Goal: Find specific page/section: Find specific page/section

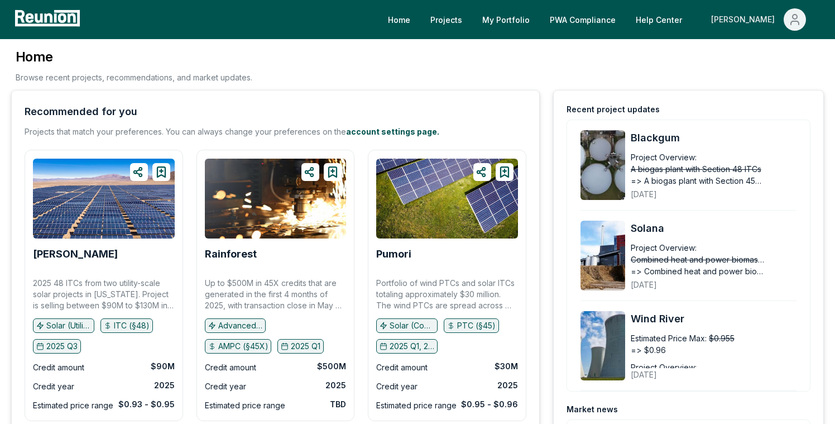
click at [789, 17] on icon "Main" at bounding box center [795, 19] width 13 height 13
click at [763, 59] on p "Admin Portal" at bounding box center [774, 59] width 46 height 13
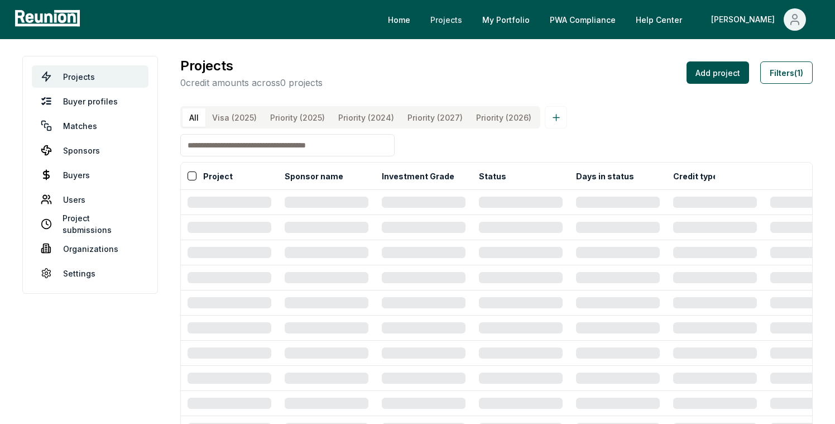
click at [471, 21] on link "Projects" at bounding box center [447, 19] width 50 height 22
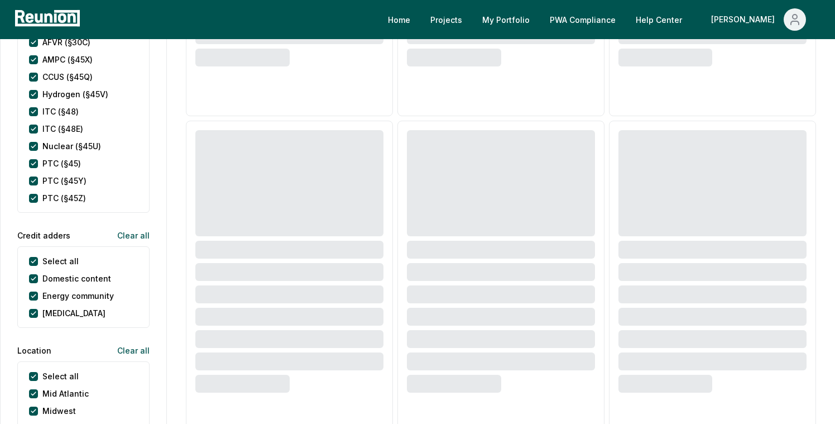
scroll to position [587, 0]
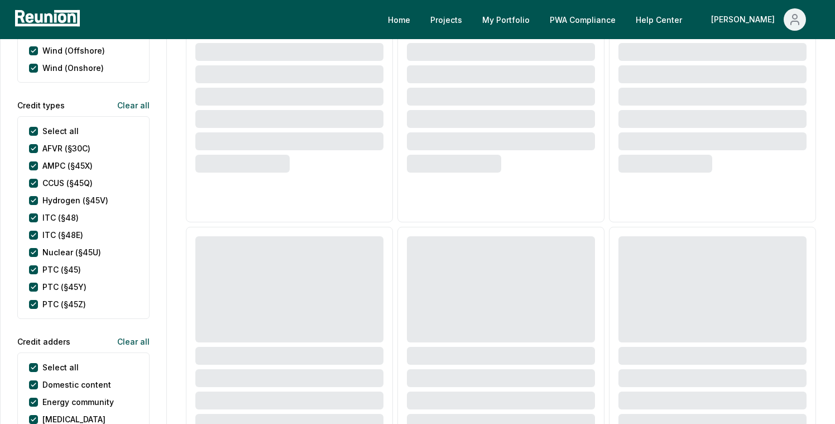
drag, startPoint x: 36, startPoint y: 120, endPoint x: 37, endPoint y: 128, distance: 9.0
click at [36, 127] on types "Select all" at bounding box center [33, 131] width 9 height 9
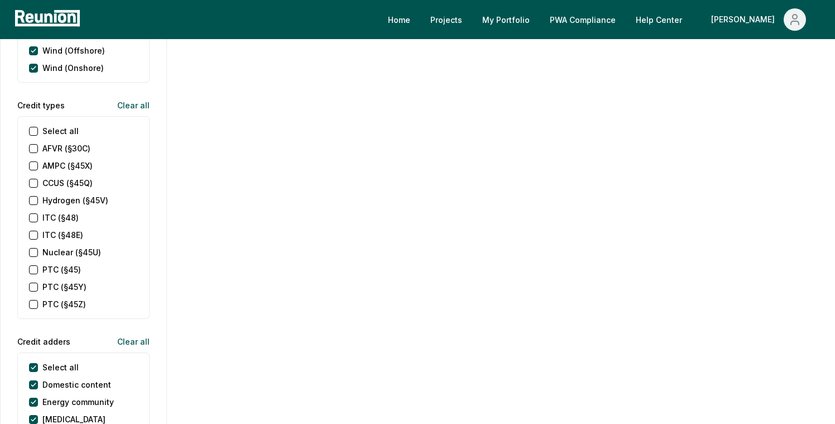
click at [35, 213] on \(§48\) "ITC (§48)" at bounding box center [33, 217] width 9 height 9
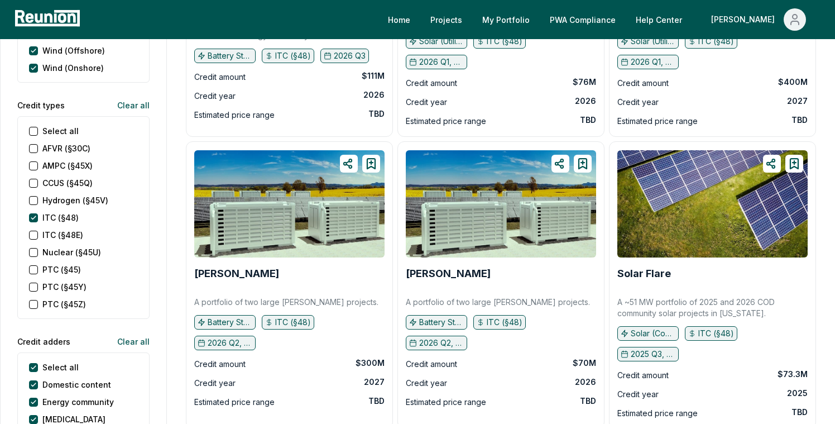
click at [32, 265] on \(§45\) "PTC (§45)" at bounding box center [33, 269] width 9 height 9
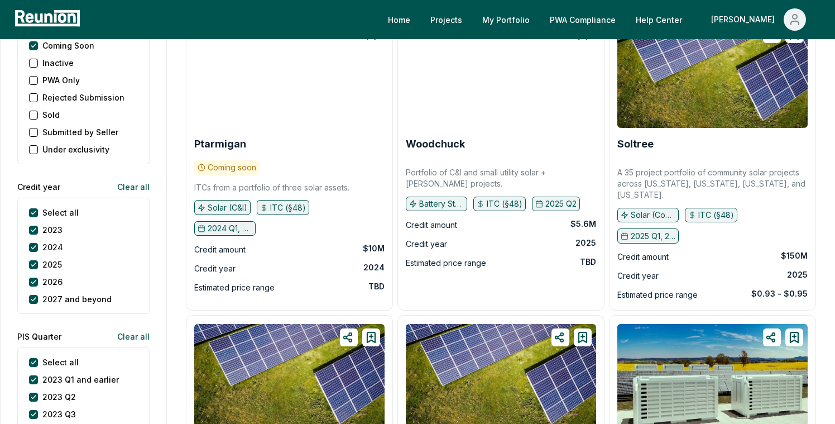
scroll to position [1346, 0]
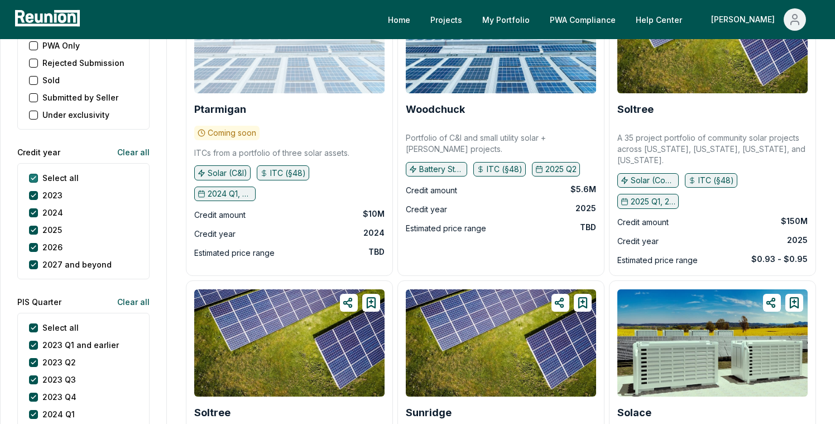
click at [36, 174] on year "Select all" at bounding box center [33, 178] width 9 height 9
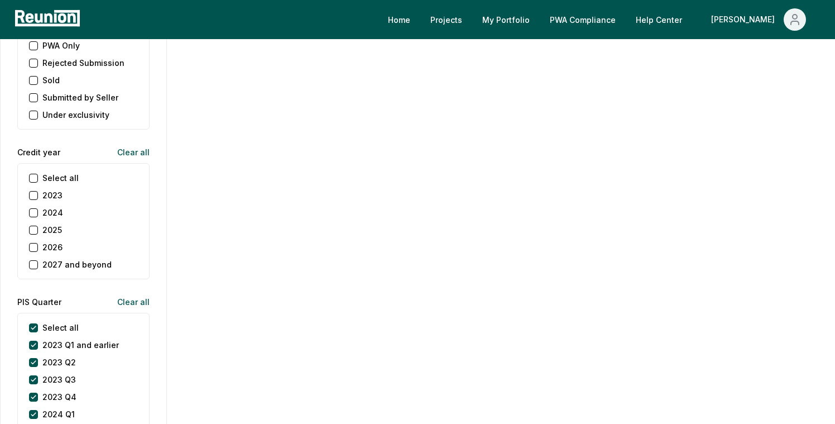
click at [35, 243] on button "2026" at bounding box center [33, 247] width 9 height 9
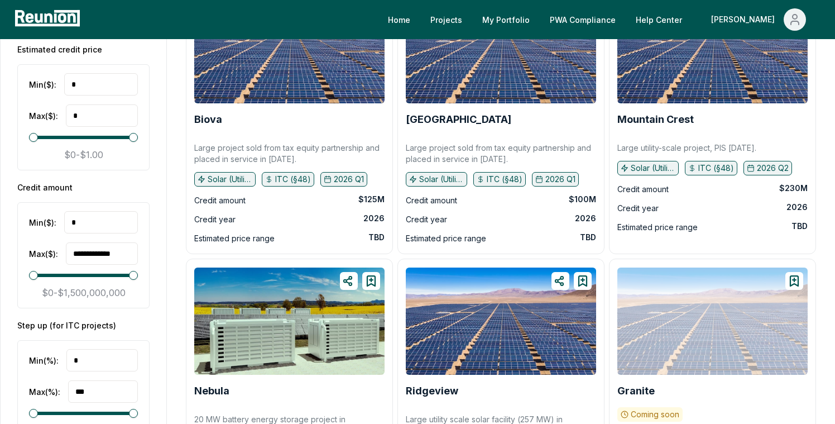
scroll to position [1904, 0]
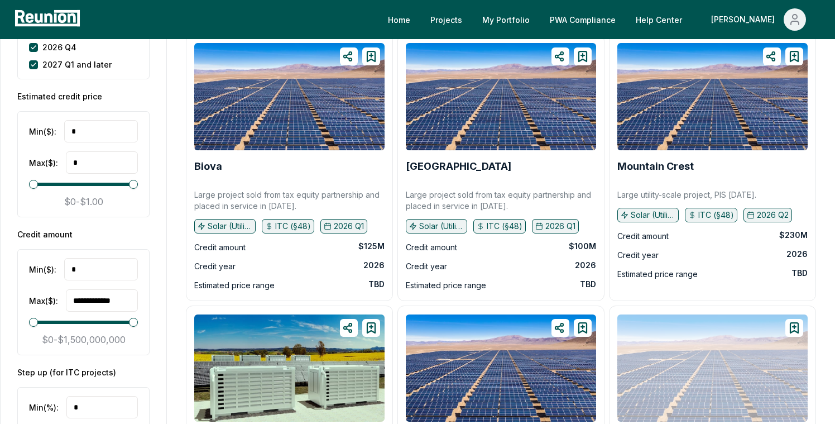
click at [112, 262] on input "*" at bounding box center [101, 269] width 74 height 22
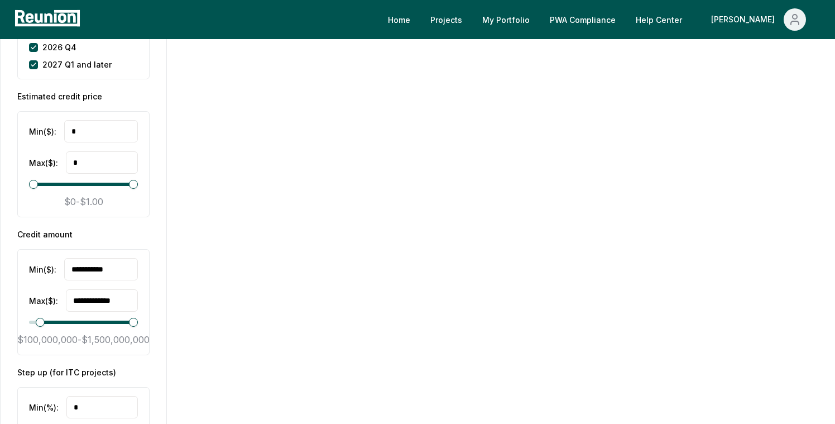
type input "**********"
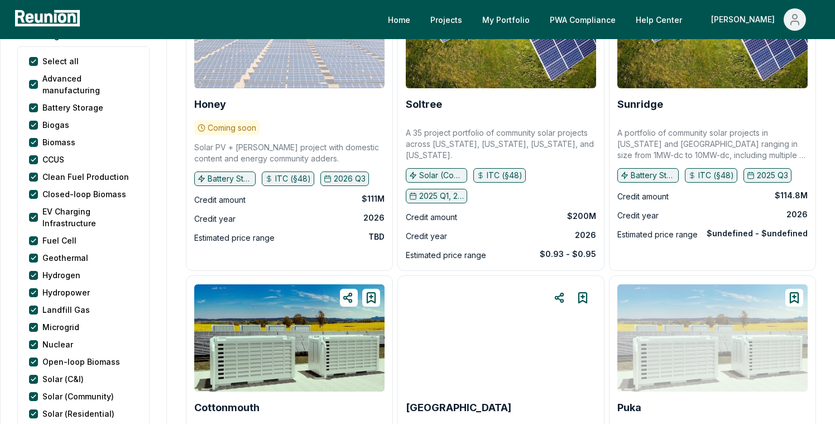
scroll to position [168, 0]
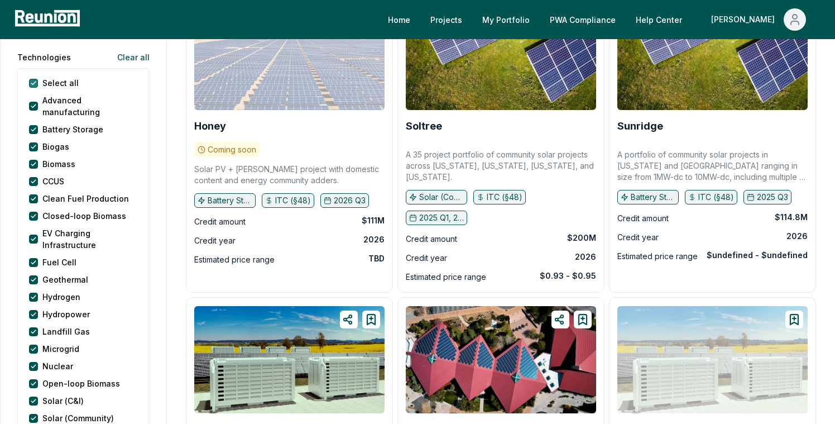
click at [34, 82] on button "Select all" at bounding box center [33, 83] width 9 height 9
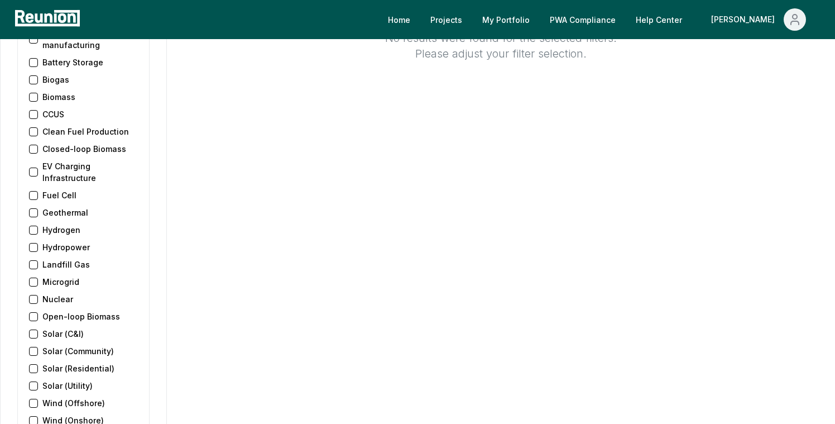
scroll to position [244, 0]
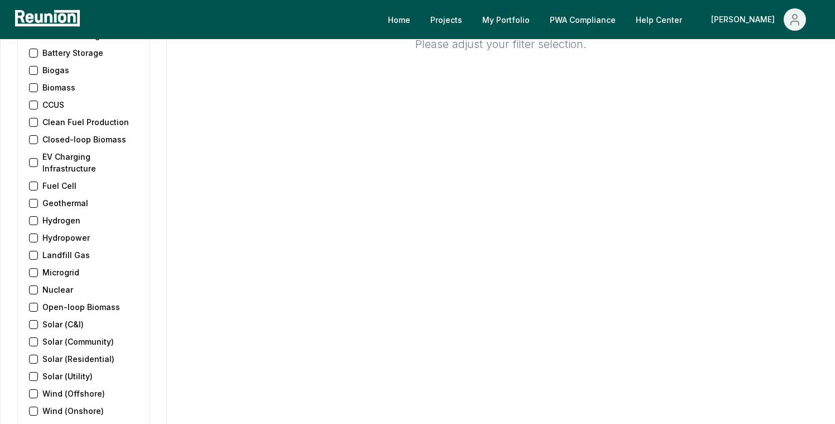
click at [32, 372] on \(Utility\) "Solar (Utility)" at bounding box center [33, 376] width 9 height 9
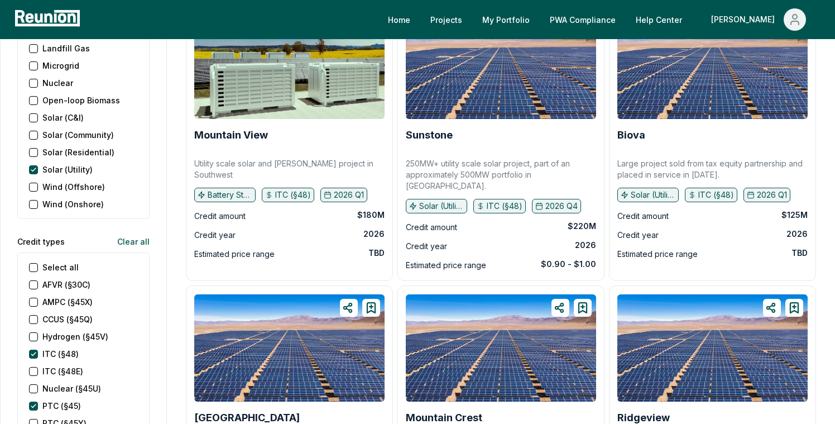
scroll to position [453, 0]
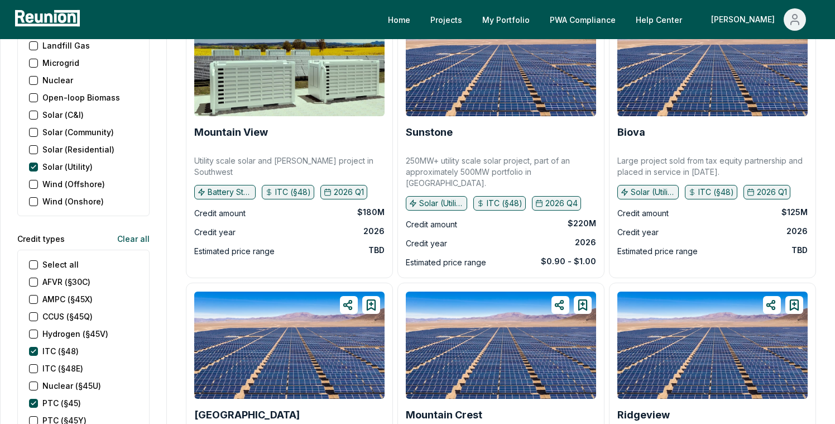
click at [34, 197] on \(Onshore\) "Wind (Onshore)" at bounding box center [33, 201] width 9 height 9
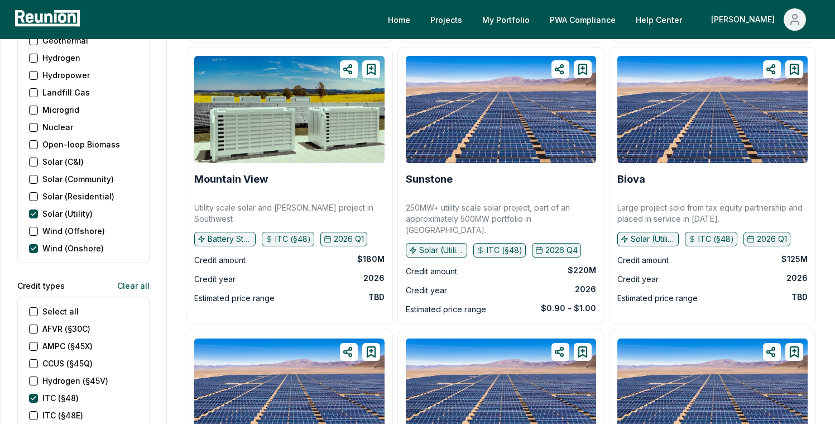
scroll to position [406, 0]
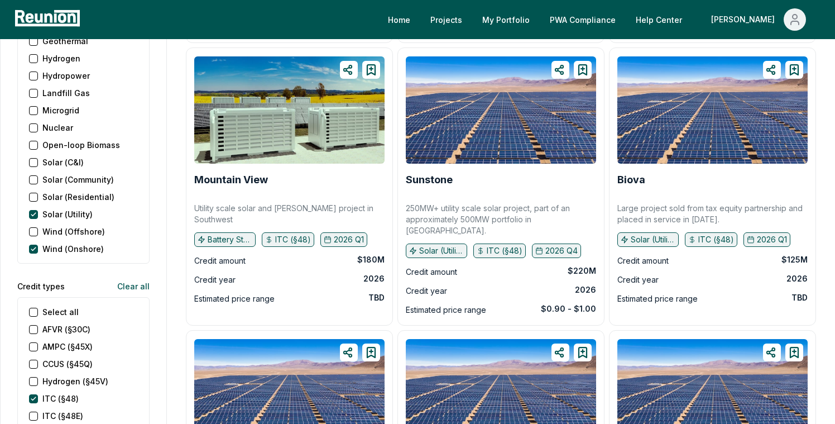
click at [34, 193] on \(Residential\) "Solar (Residential)" at bounding box center [33, 197] width 9 height 9
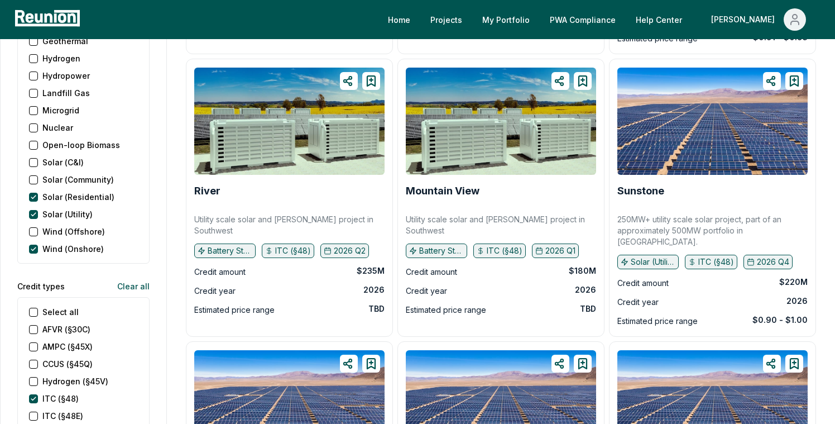
click at [34, 175] on \(Community\) "Solar (Community)" at bounding box center [33, 179] width 9 height 9
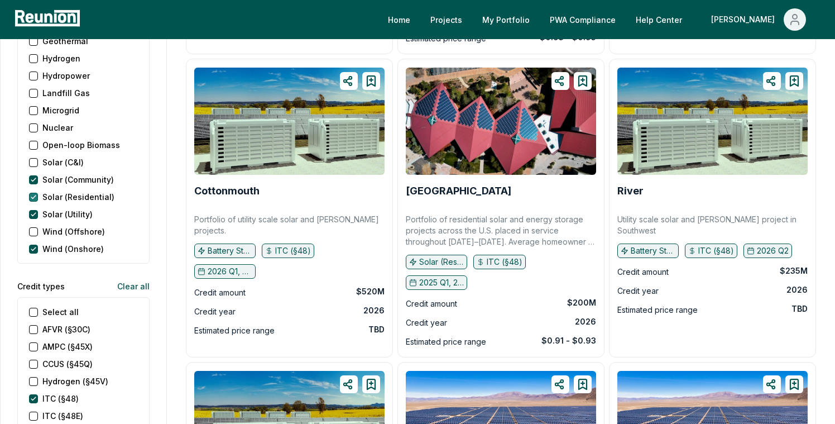
click at [35, 193] on \(Residential\) "Solar (Residential)" at bounding box center [33, 197] width 9 height 9
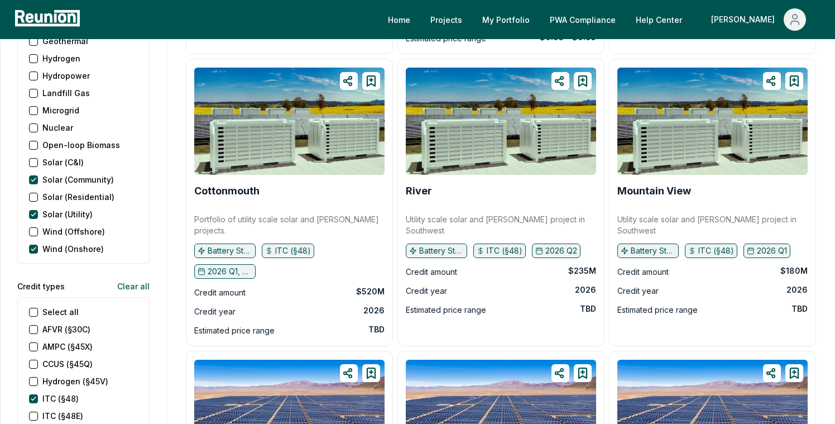
click at [34, 227] on \(Offshore\) "Wind (Offshore)" at bounding box center [33, 231] width 9 height 9
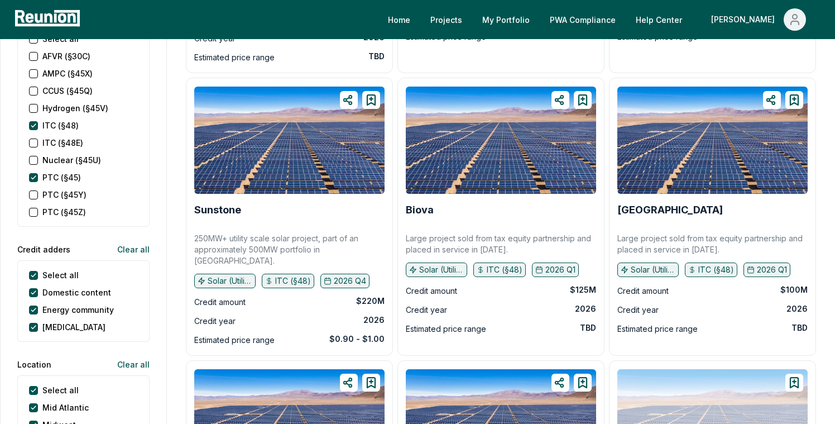
scroll to position [659, 0]
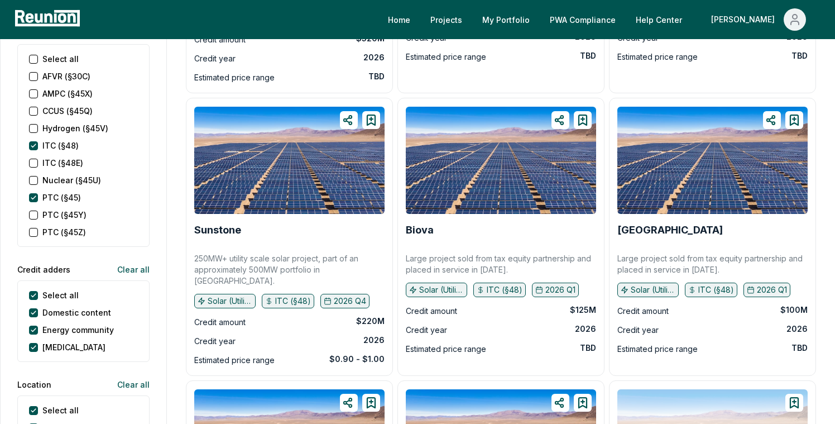
click at [34, 159] on \(§48E\) "ITC (§48E)" at bounding box center [33, 163] width 9 height 9
click at [34, 141] on \(§48\) "ITC (§48)" at bounding box center [33, 145] width 9 height 9
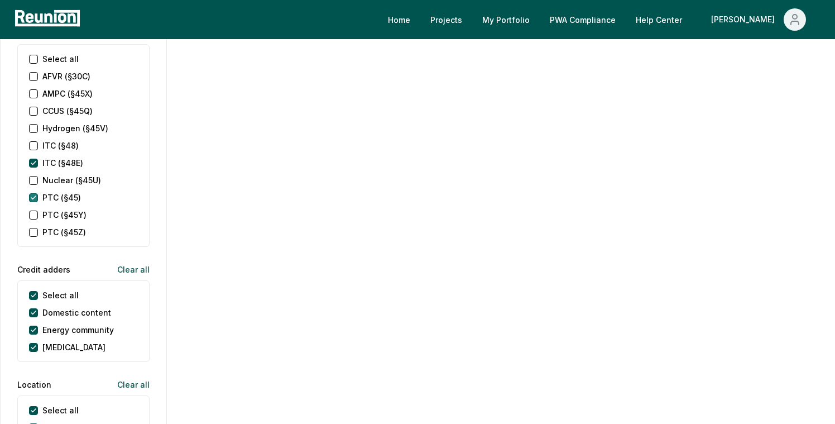
click at [34, 193] on \(§45\) "PTC (§45)" at bounding box center [33, 197] width 9 height 9
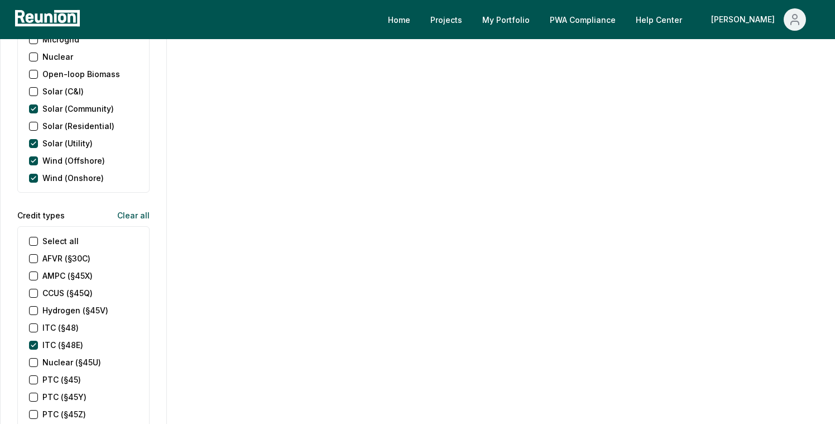
scroll to position [595, 0]
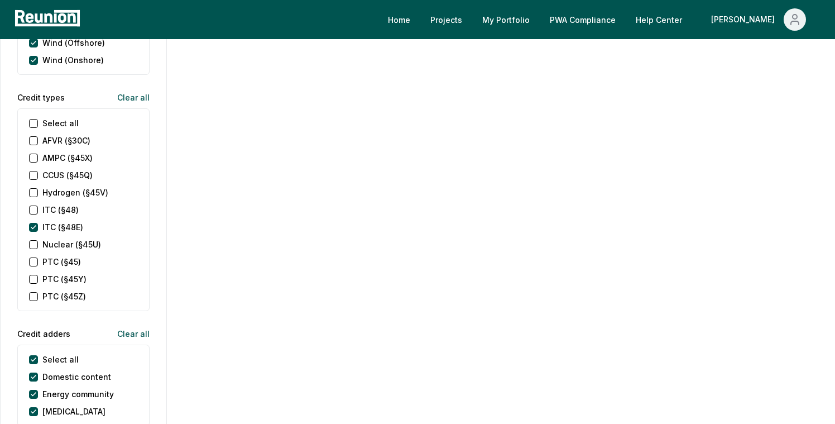
click at [34, 275] on \(§45Y\) "PTC (§45Y)" at bounding box center [33, 279] width 9 height 9
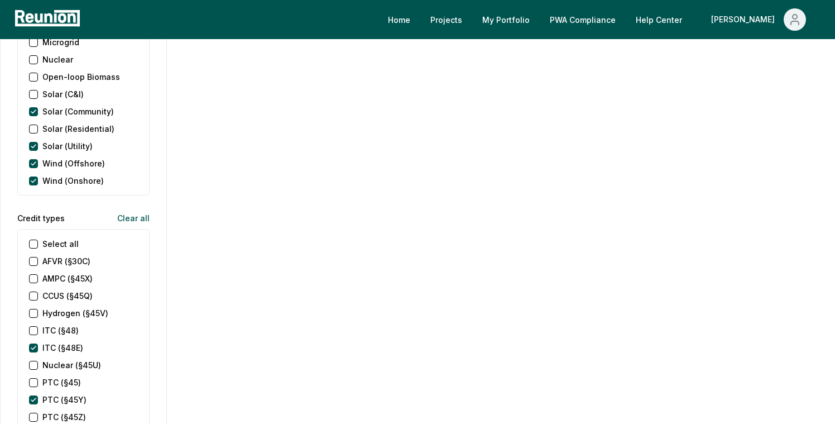
scroll to position [565, 0]
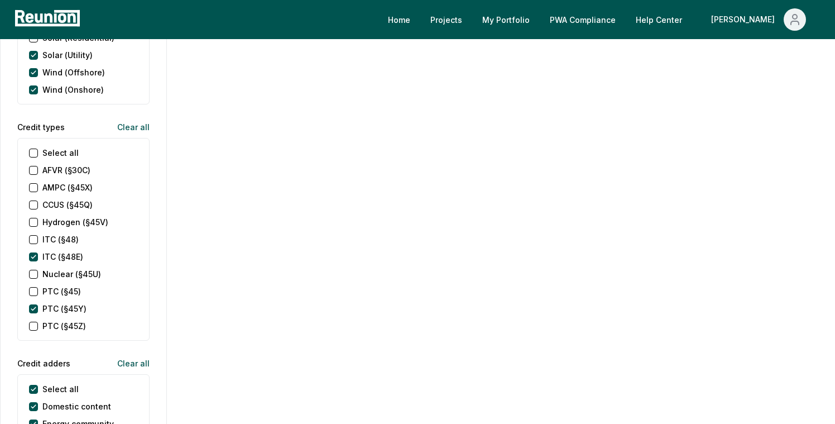
click at [35, 235] on \(§48\) "ITC (§48)" at bounding box center [33, 239] width 9 height 9
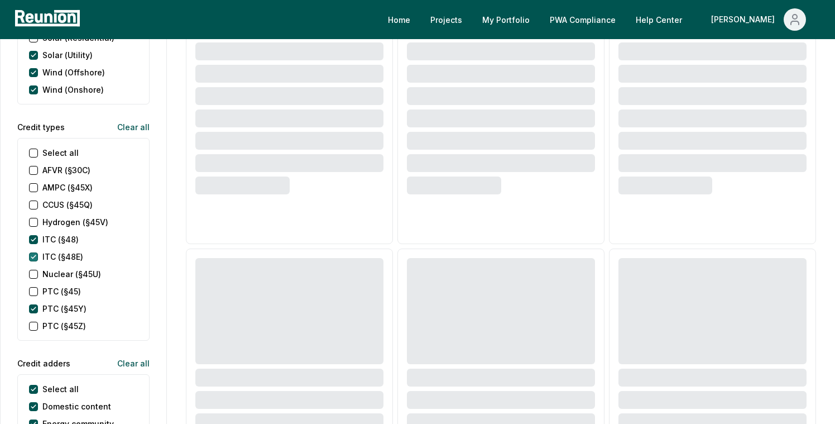
click at [34, 252] on \(§48E\) "ITC (§48E)" at bounding box center [33, 256] width 9 height 9
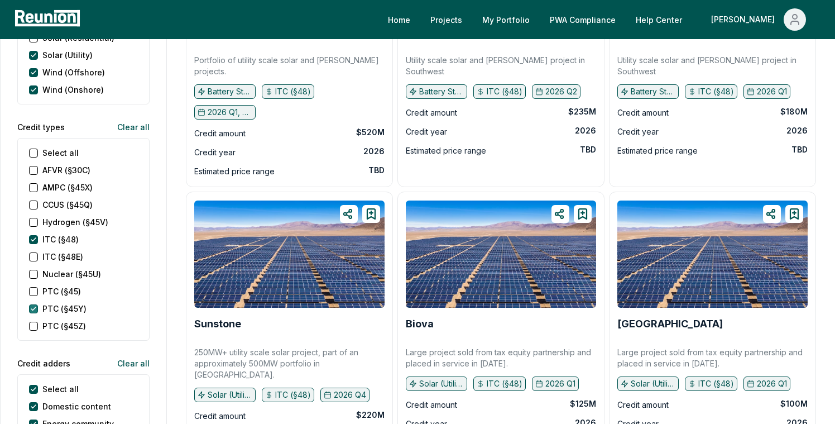
click at [34, 304] on \(§45Y\) "PTC (§45Y)" at bounding box center [33, 308] width 9 height 9
click at [34, 287] on \(§45\) "PTC (§45)" at bounding box center [33, 291] width 9 height 9
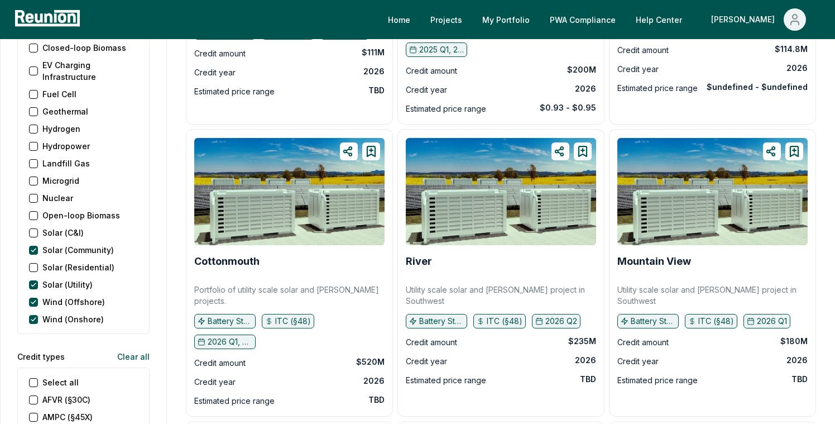
scroll to position [0, 0]
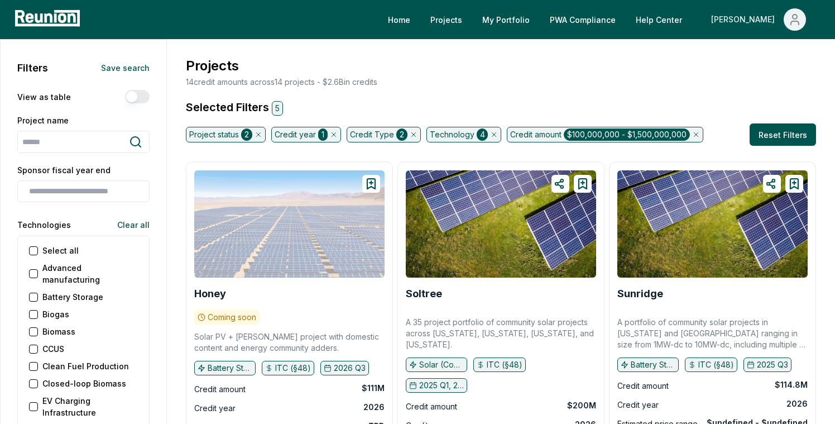
click at [804, 15] on span "Main" at bounding box center [795, 19] width 22 height 22
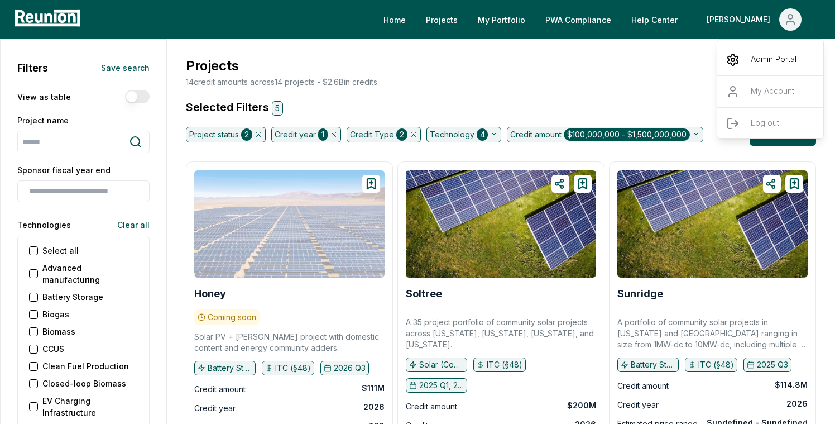
click at [757, 60] on p "Admin Portal" at bounding box center [774, 59] width 46 height 13
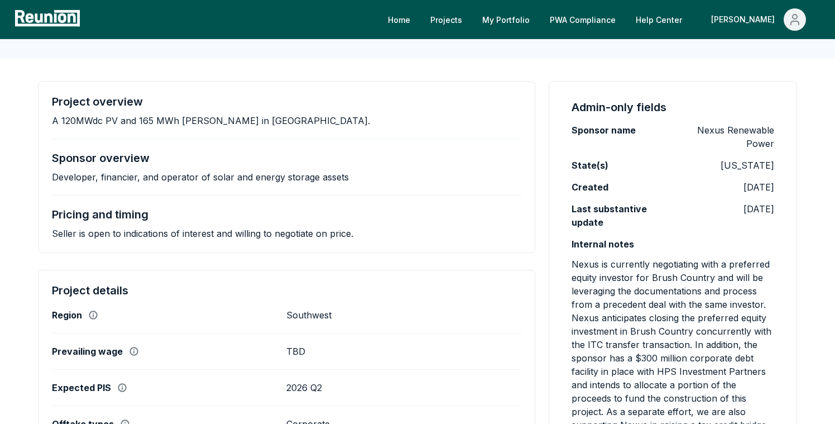
scroll to position [200, 0]
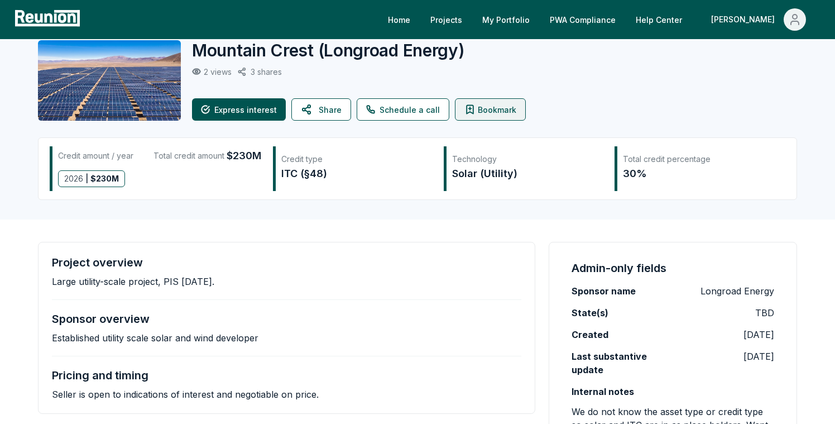
scroll to position [17, 0]
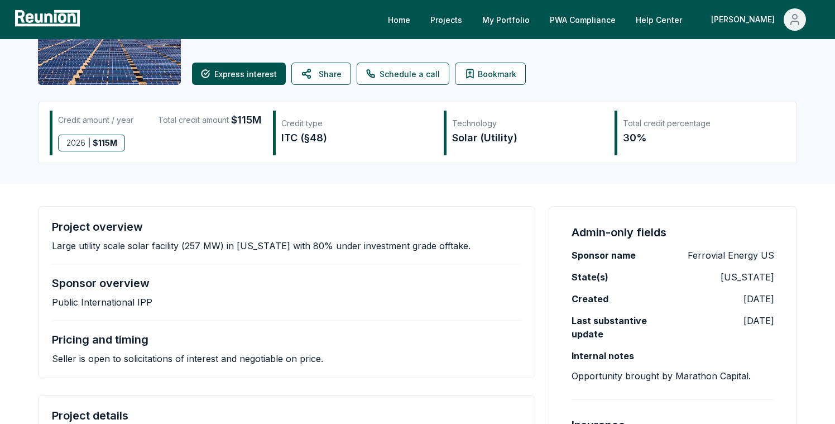
scroll to position [137, 0]
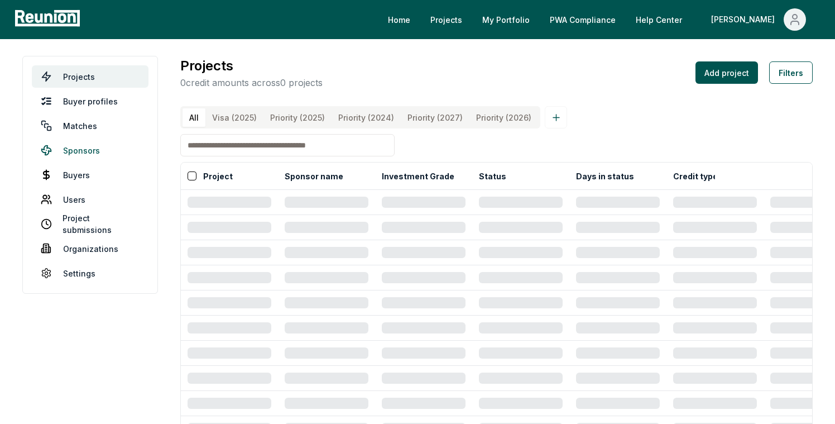
click at [88, 148] on link "Sponsors" at bounding box center [90, 150] width 117 height 22
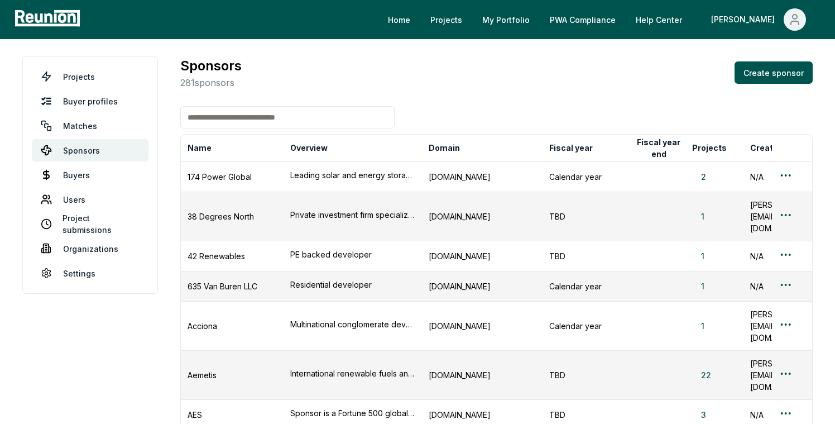
click at [231, 125] on input at bounding box center [287, 117] width 214 height 22
click at [232, 123] on input at bounding box center [287, 117] width 214 height 22
click at [232, 121] on input at bounding box center [287, 117] width 214 height 22
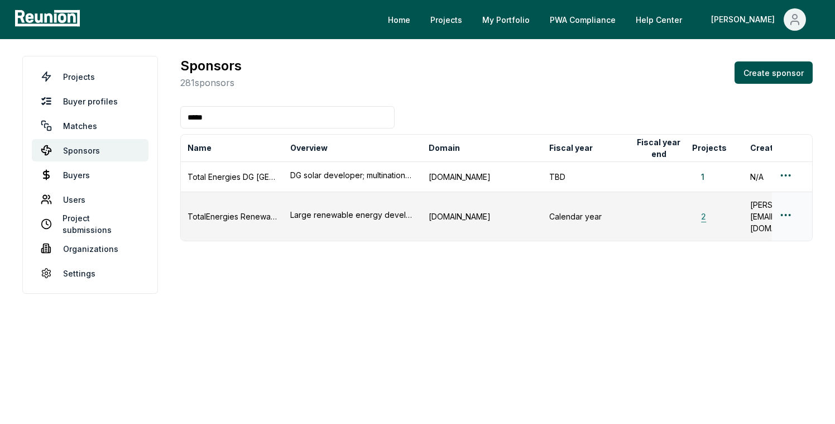
type input "*****"
click at [704, 211] on button "2" at bounding box center [703, 217] width 23 height 12
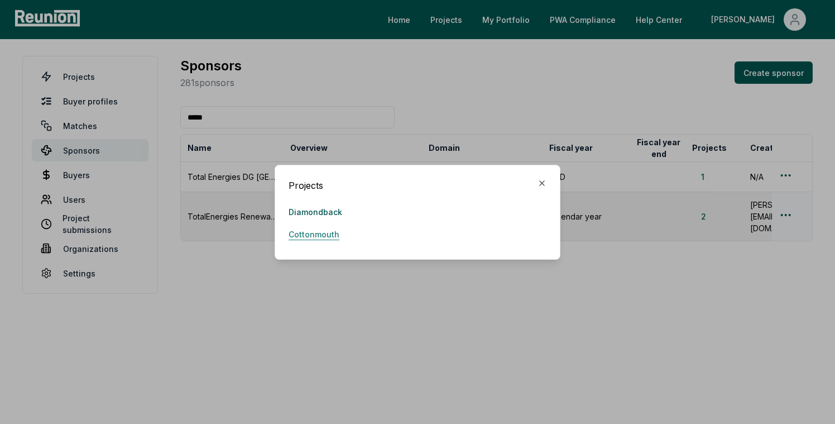
click at [318, 231] on link "Cottonmouth" at bounding box center [314, 234] width 51 height 22
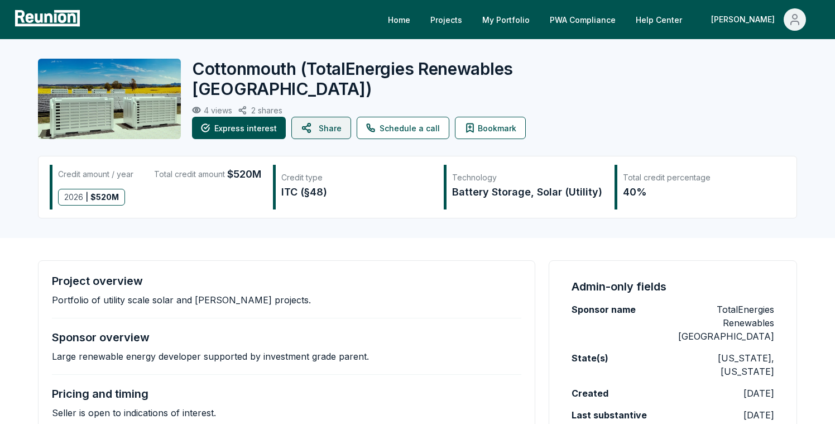
click at [324, 127] on button "Share" at bounding box center [322, 128] width 60 height 22
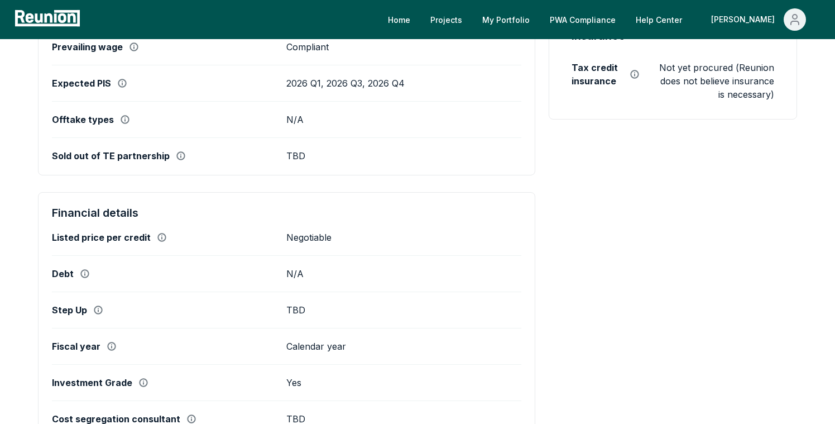
scroll to position [480, 0]
